Goal: Connect with others: Connect with others

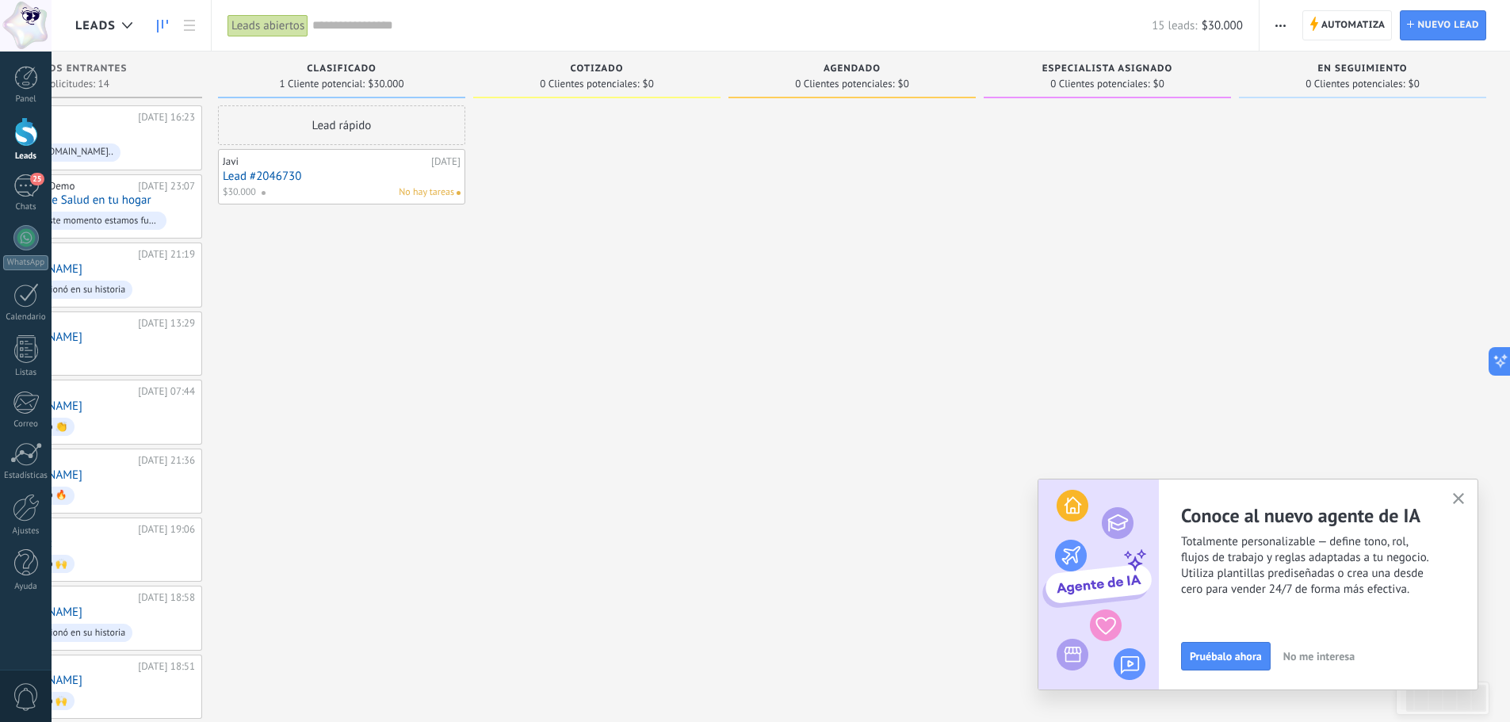
scroll to position [16, 0]
click at [16, 254] on link "WhatsApp" at bounding box center [26, 247] width 52 height 45
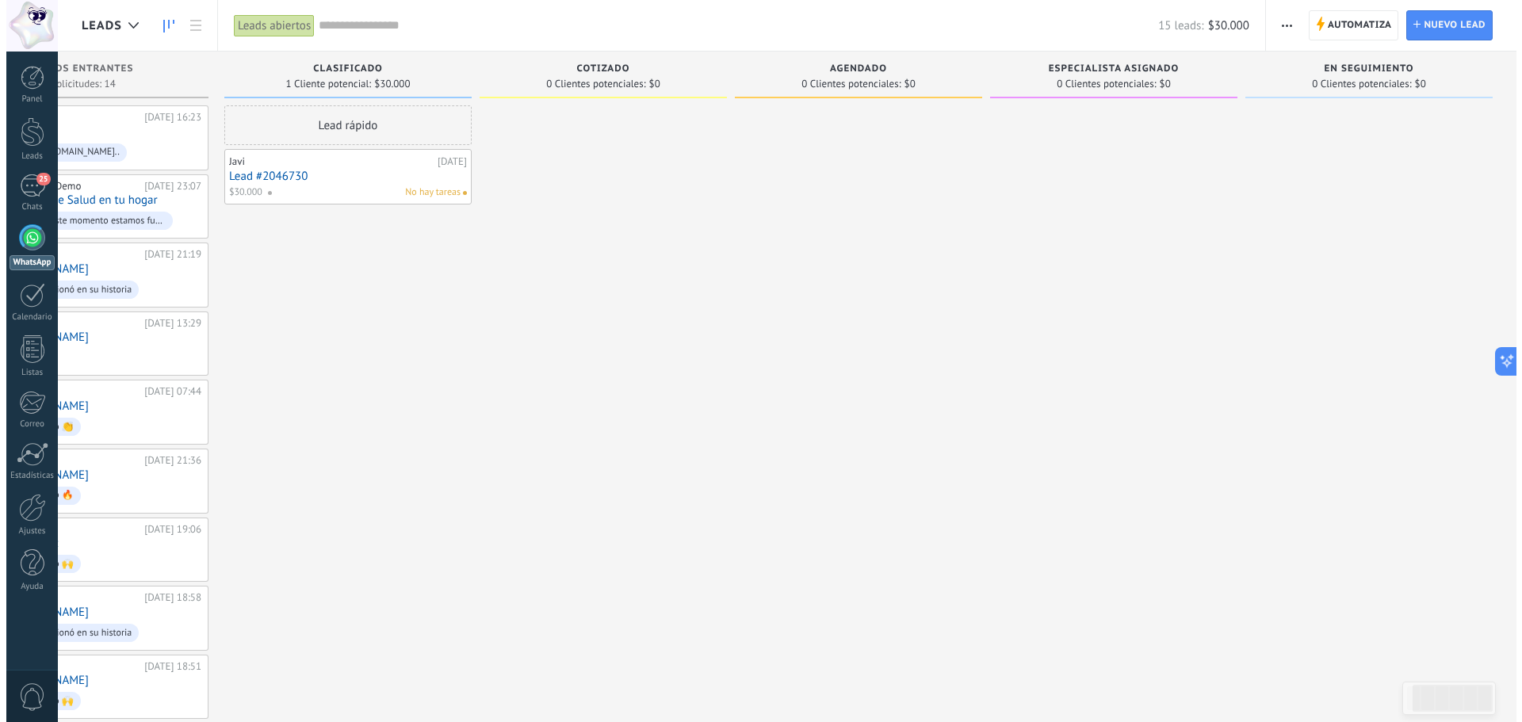
scroll to position [1628, 0]
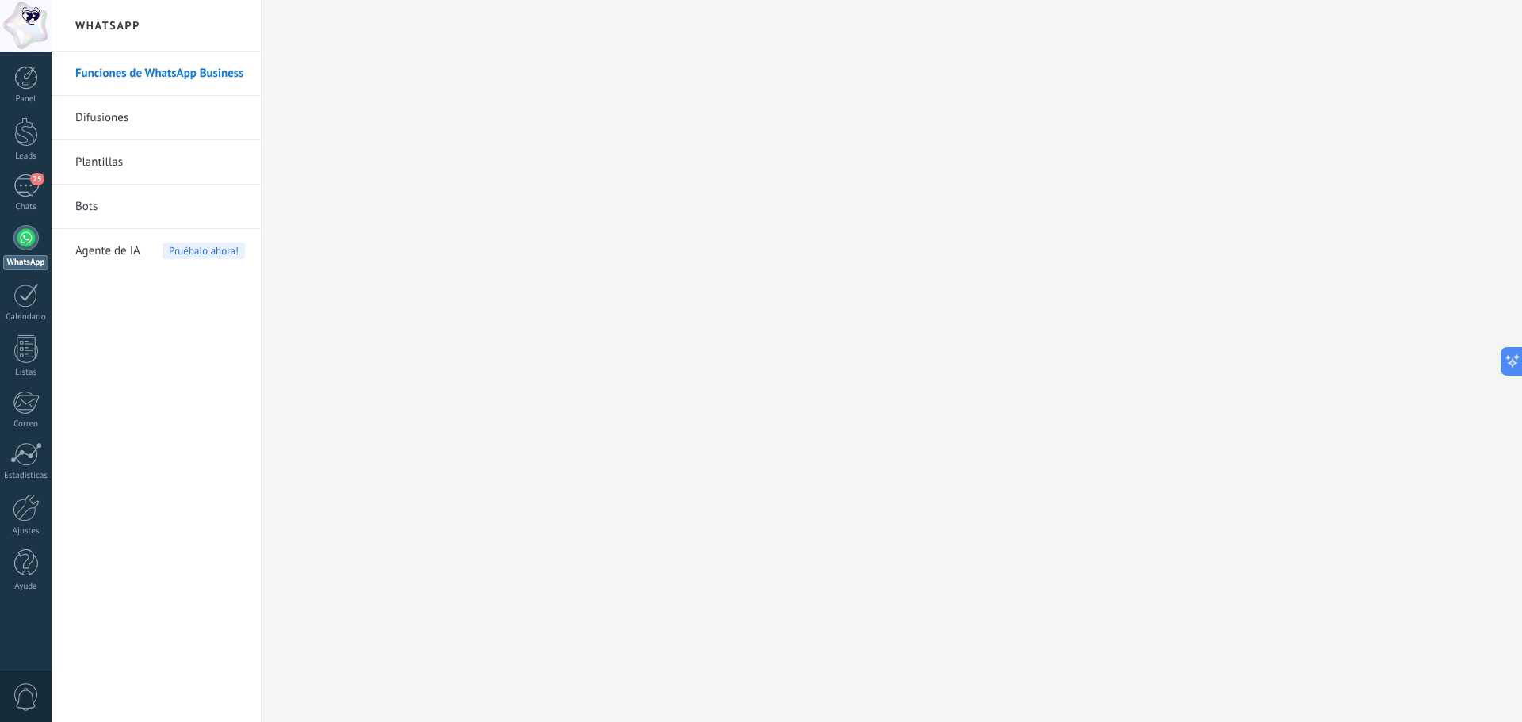
scroll to position [1634, 0]
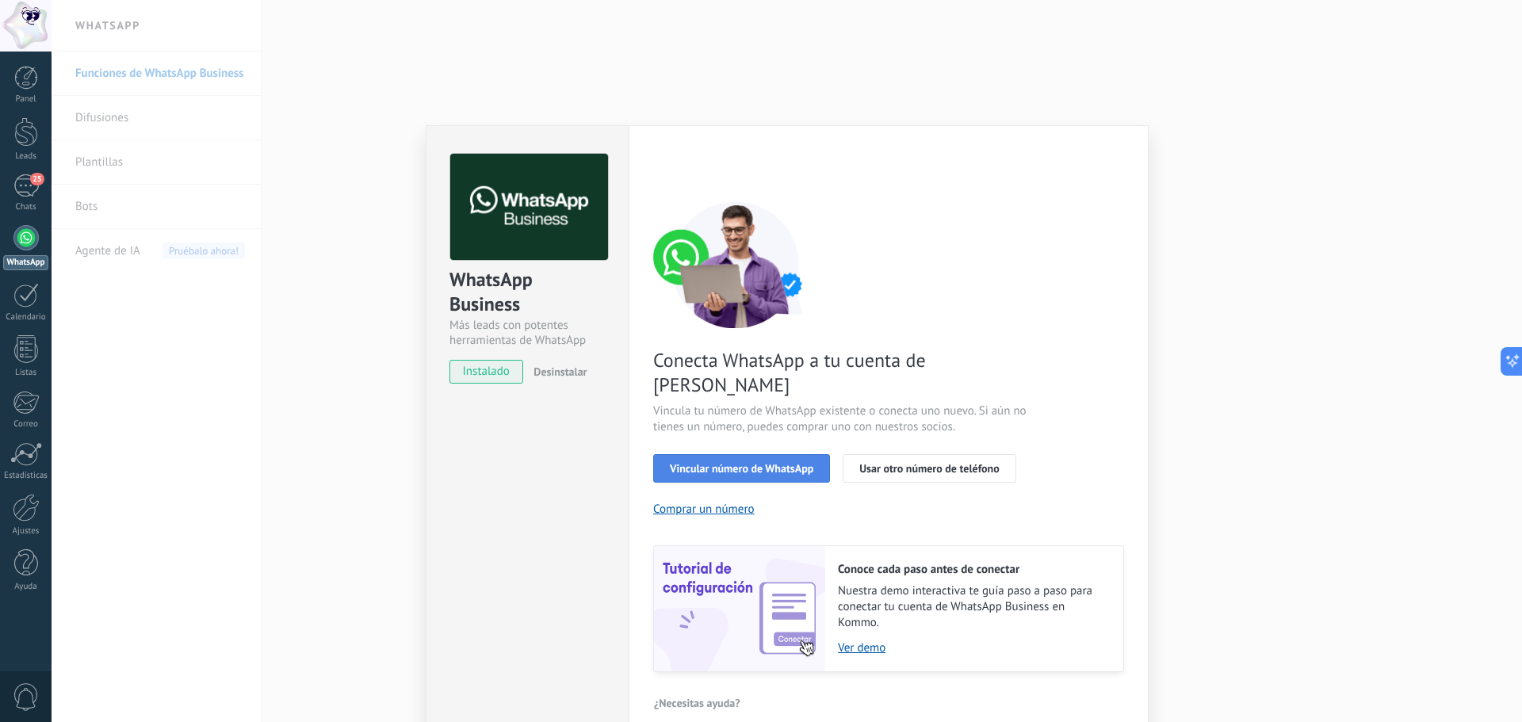
click at [779, 454] on button "Vincular número de WhatsApp" at bounding box center [741, 468] width 177 height 29
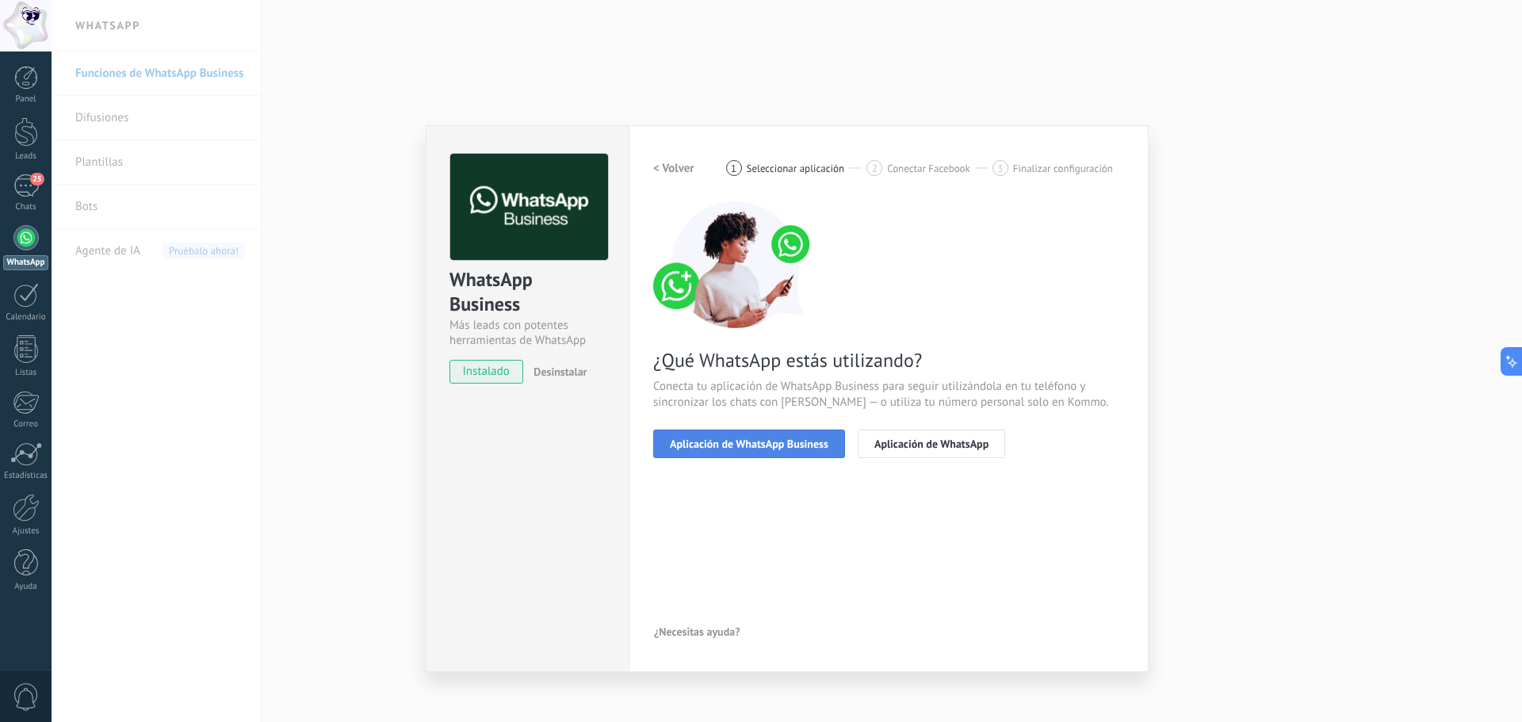
click at [754, 445] on span "Aplicación de WhatsApp Business" at bounding box center [749, 443] width 159 height 11
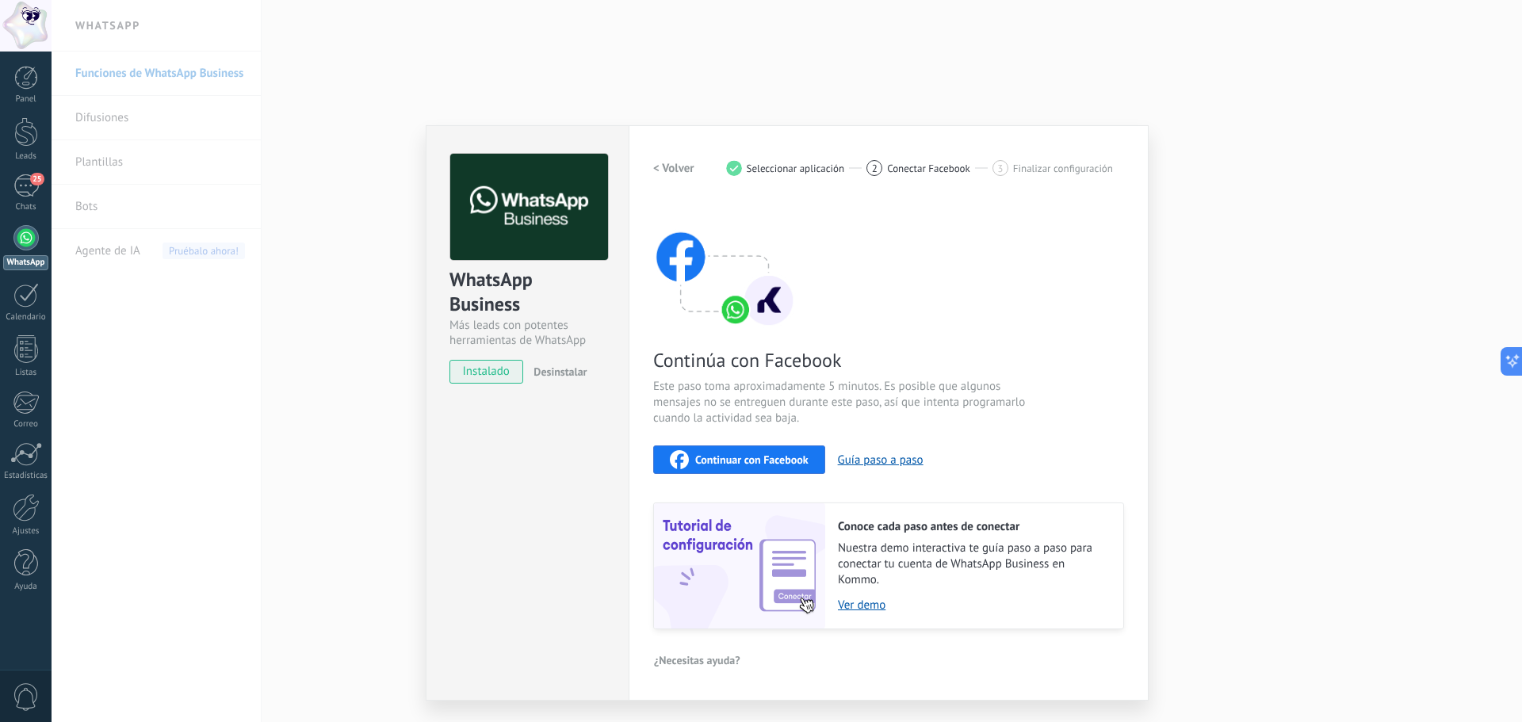
click at [775, 463] on span "Continuar con Facebook" at bounding box center [751, 459] width 113 height 11
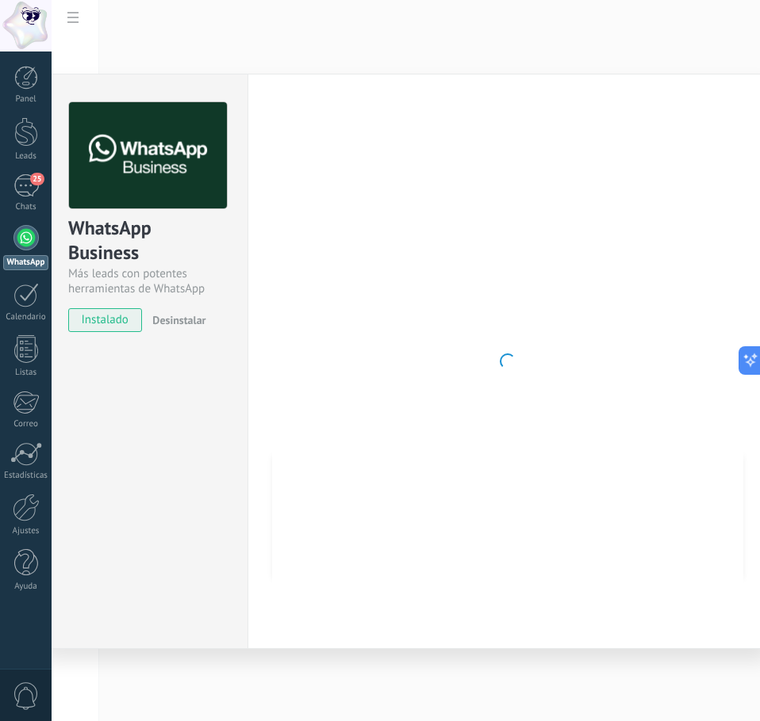
click at [198, 376] on div "WhatsApp Business Más leads con potentes herramientas de WhatsApp instalado Des…" at bounding box center [145, 362] width 203 height 576
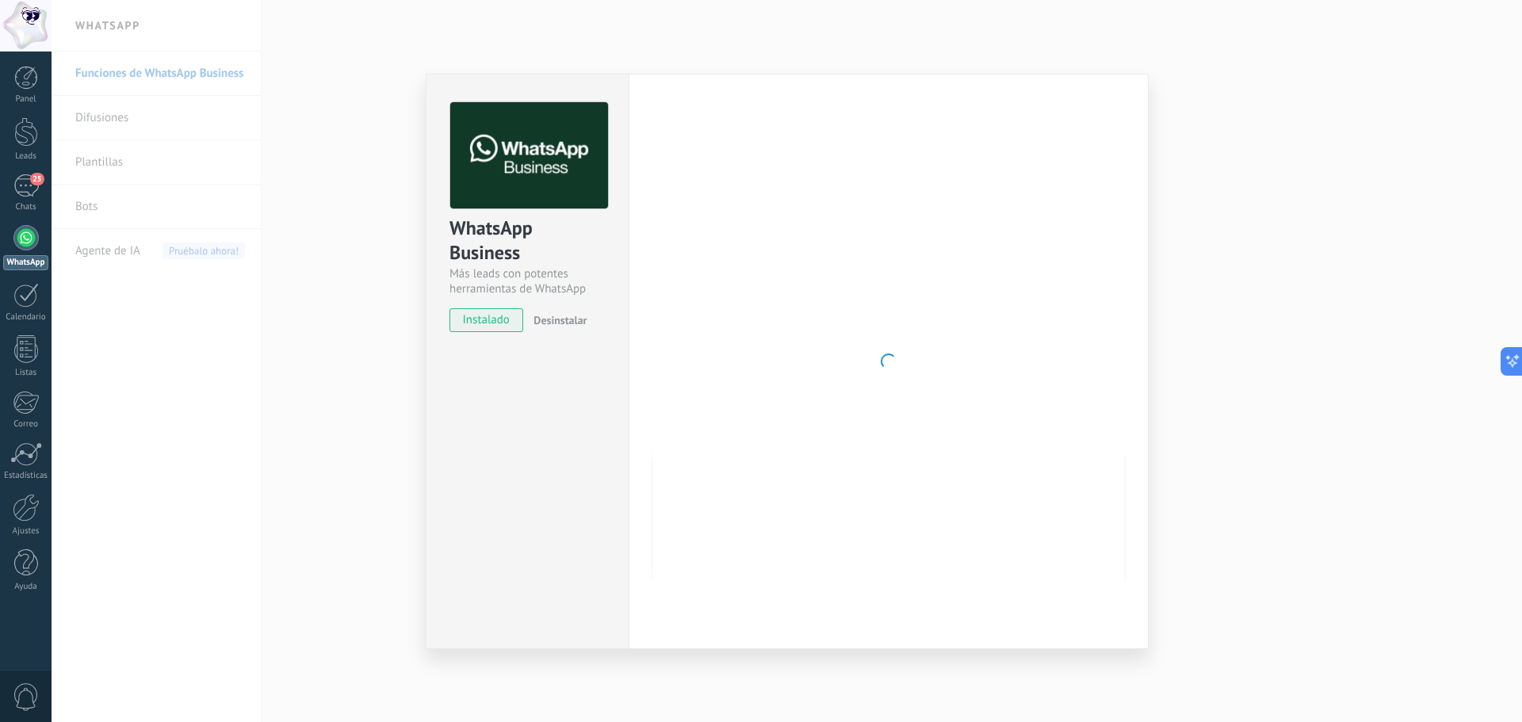
click at [1341, 167] on div "WhatsApp Business Más leads con potentes herramientas de WhatsApp instalado Des…" at bounding box center [787, 361] width 1471 height 722
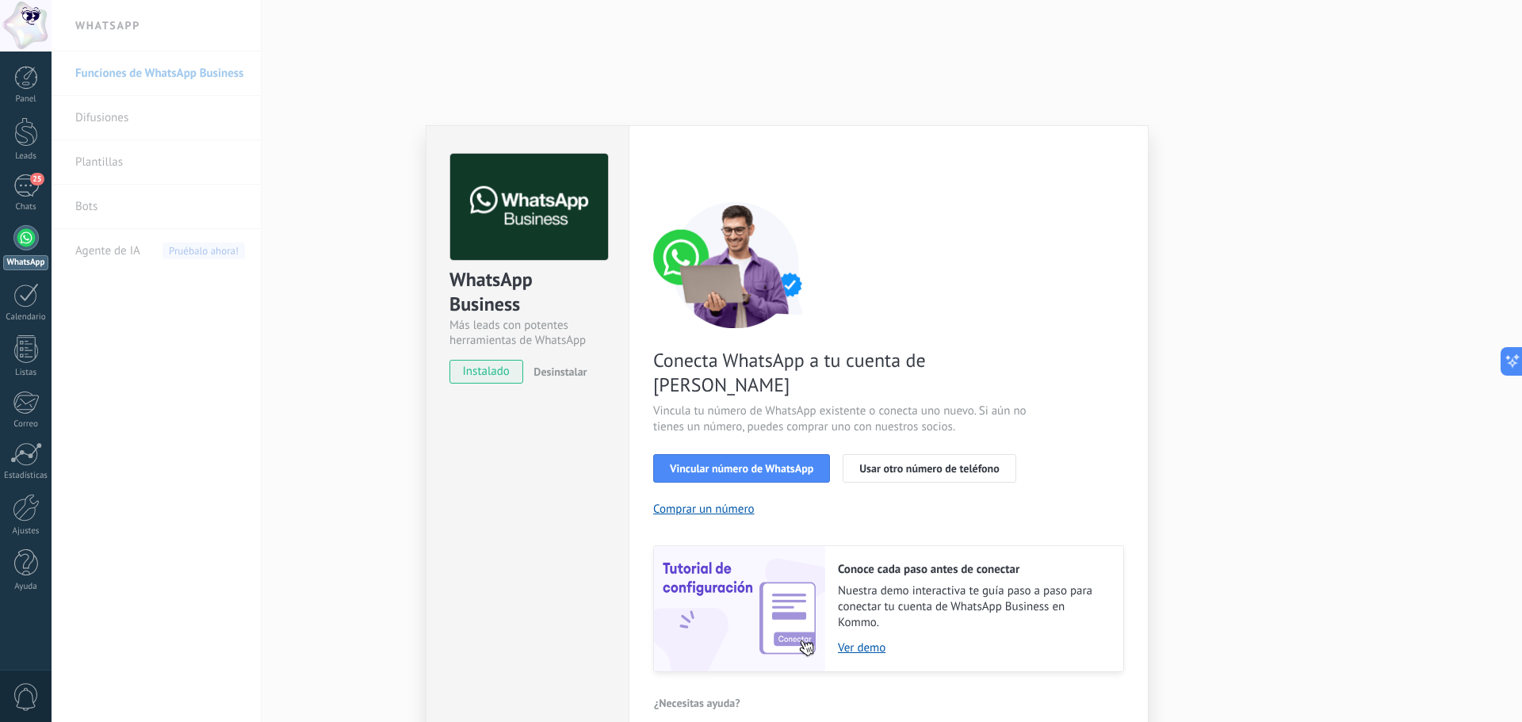
click at [724, 454] on div "Vincular número de WhatsApp Usar otro número de teléfono" at bounding box center [888, 468] width 471 height 29
click at [871, 641] on link "Ver demo" at bounding box center [973, 648] width 270 height 15
